Goal: Find specific page/section: Find specific page/section

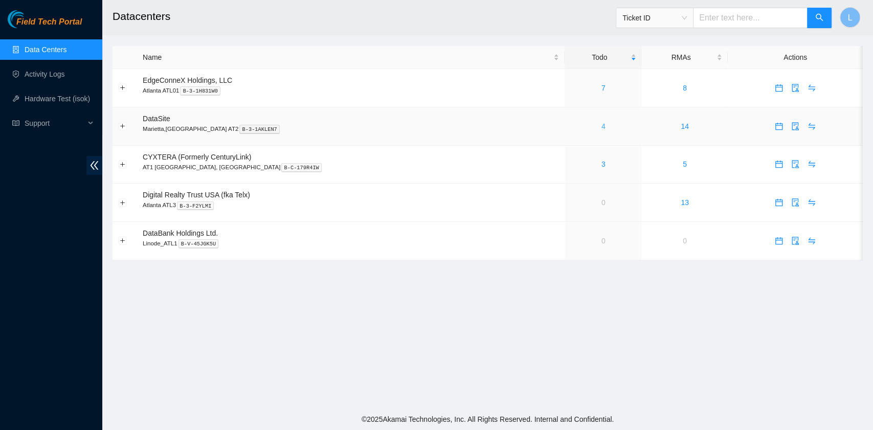
click at [602, 129] on link "4" at bounding box center [604, 126] width 4 height 8
